Goal: Check status: Check status

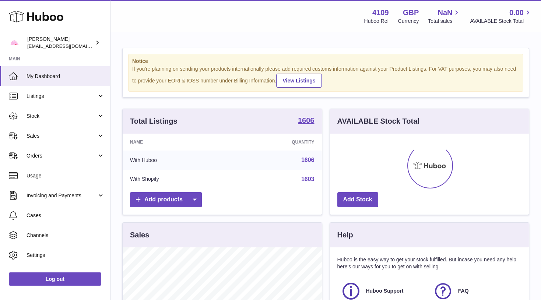
scroll to position [115, 199]
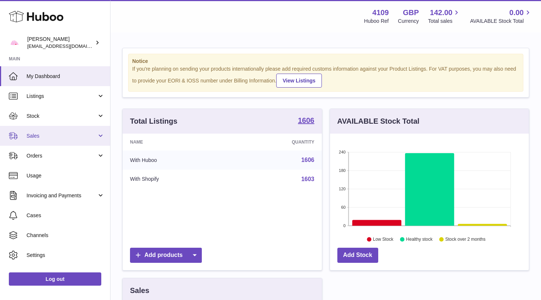
click at [78, 138] on span "Sales" at bounding box center [61, 135] width 70 height 7
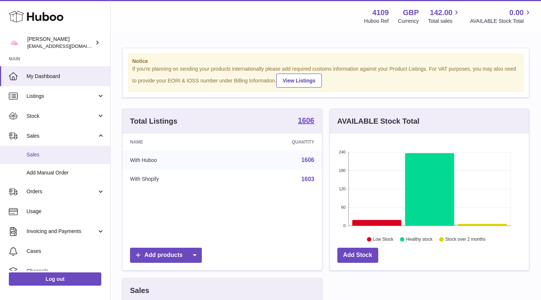
click at [76, 152] on span "Sales" at bounding box center [65, 154] width 78 height 7
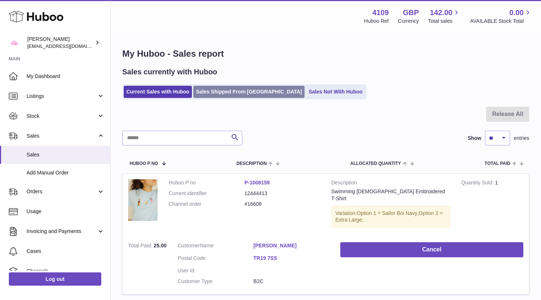
click at [233, 92] on link "Sales Shipped From [GEOGRAPHIC_DATA]" at bounding box center [248, 92] width 111 height 12
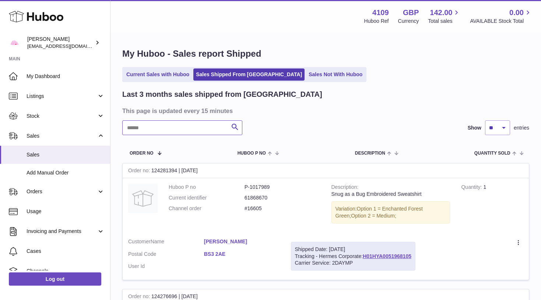
click at [170, 130] on input "text" at bounding box center [182, 127] width 120 height 15
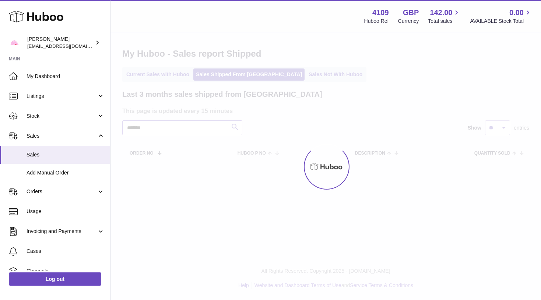
type input "********"
